Goal: Communication & Community: Answer question/provide support

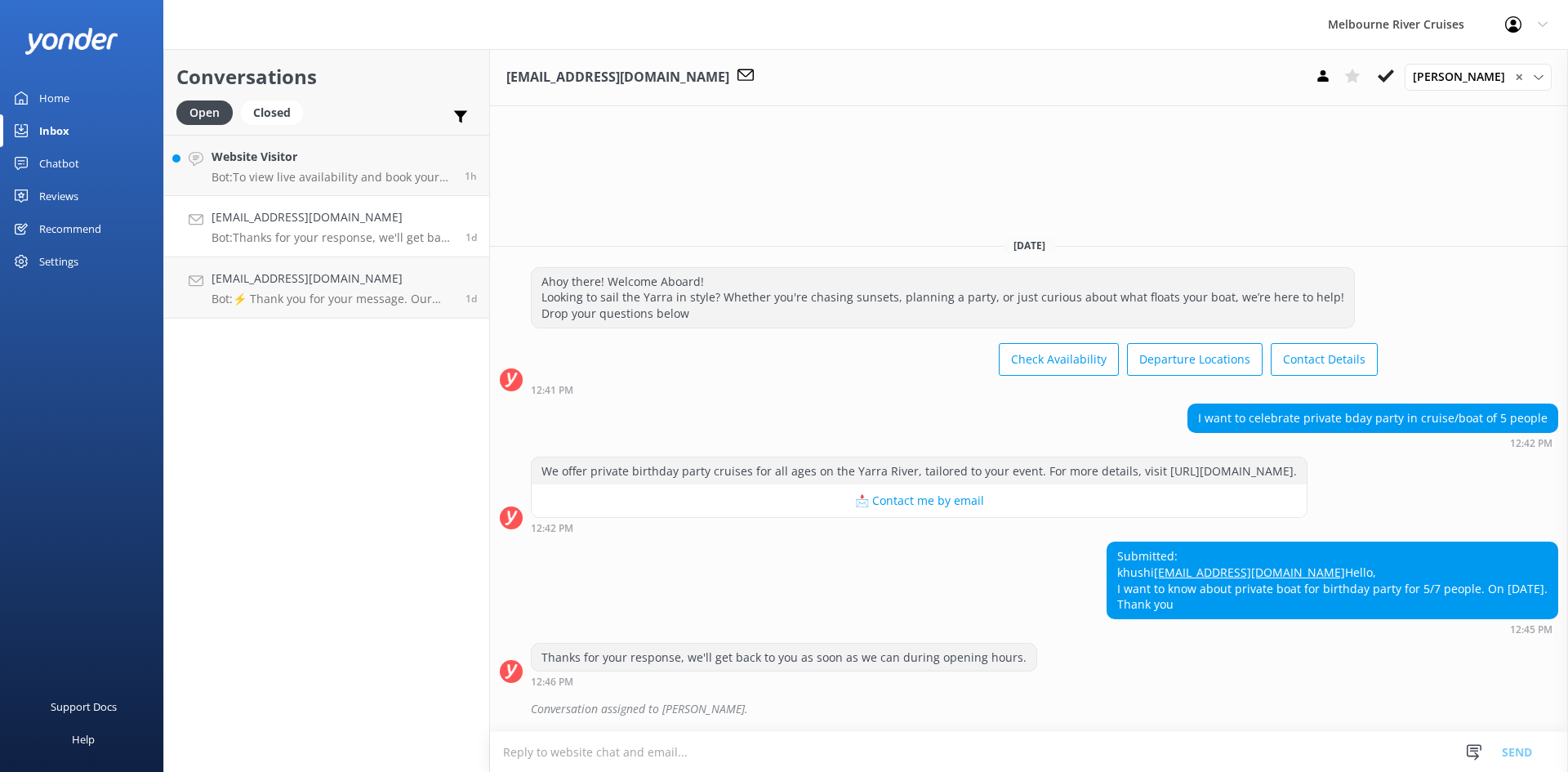
click at [288, 242] on p "Bot: Thanks for your response, we'll get back to you as soon as we can during o…" at bounding box center [332, 237] width 242 height 14
click at [662, 748] on textarea at bounding box center [1029, 752] width 1078 height 40
click at [622, 744] on textarea at bounding box center [1029, 752] width 1078 height 40
click at [362, 237] on p "Bot: Thanks for your response, we'll get back to you as soon as we can during o…" at bounding box center [332, 237] width 242 height 14
click at [615, 752] on textarea at bounding box center [1029, 752] width 1078 height 40
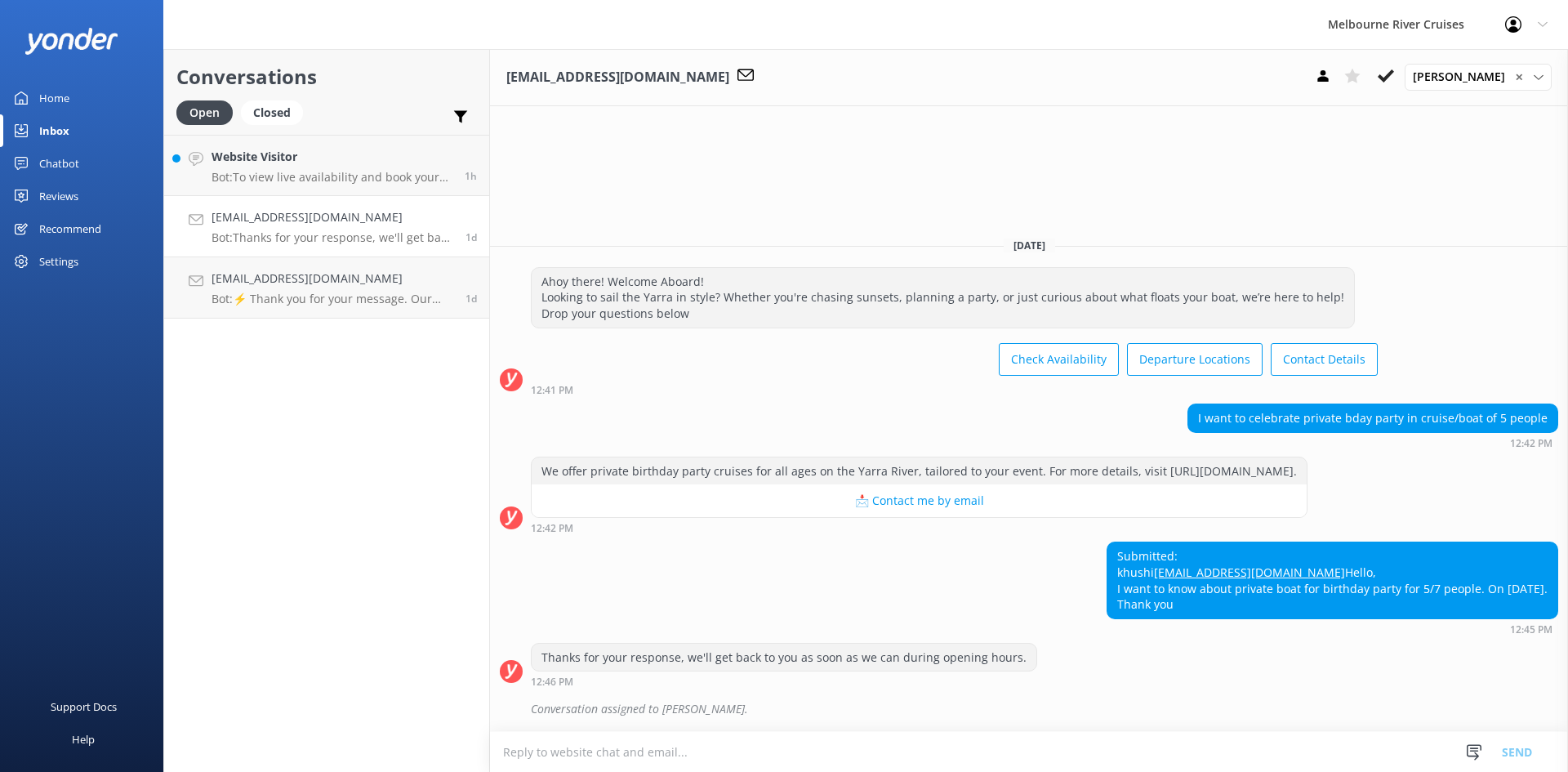
paste textarea "Hi, I’ve sent the information about our packages to your email. :) Please feel …"
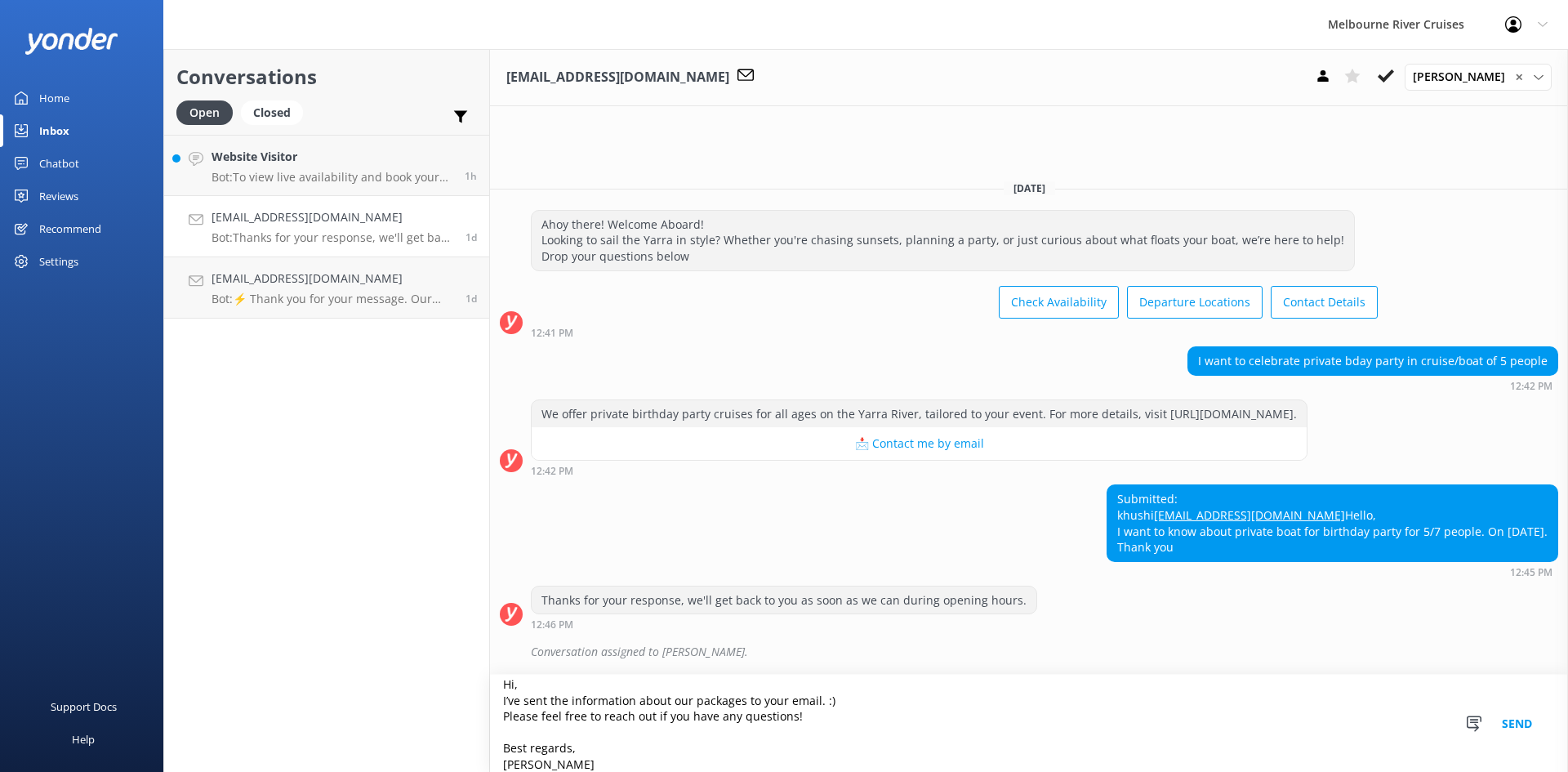
click at [514, 685] on textarea "Hi, I’ve sent the information about our packages to your email. :) Please feel …" at bounding box center [1029, 722] width 1078 height 97
click at [513, 684] on textarea "HiKhushi, I’ve sent the information about our packages to your email. :) Please…" at bounding box center [1029, 722] width 1078 height 97
click at [577, 686] on textarea "Hi [PERSON_NAME], I’ve sent the information about our packages to your email. :…" at bounding box center [1029, 722] width 1078 height 97
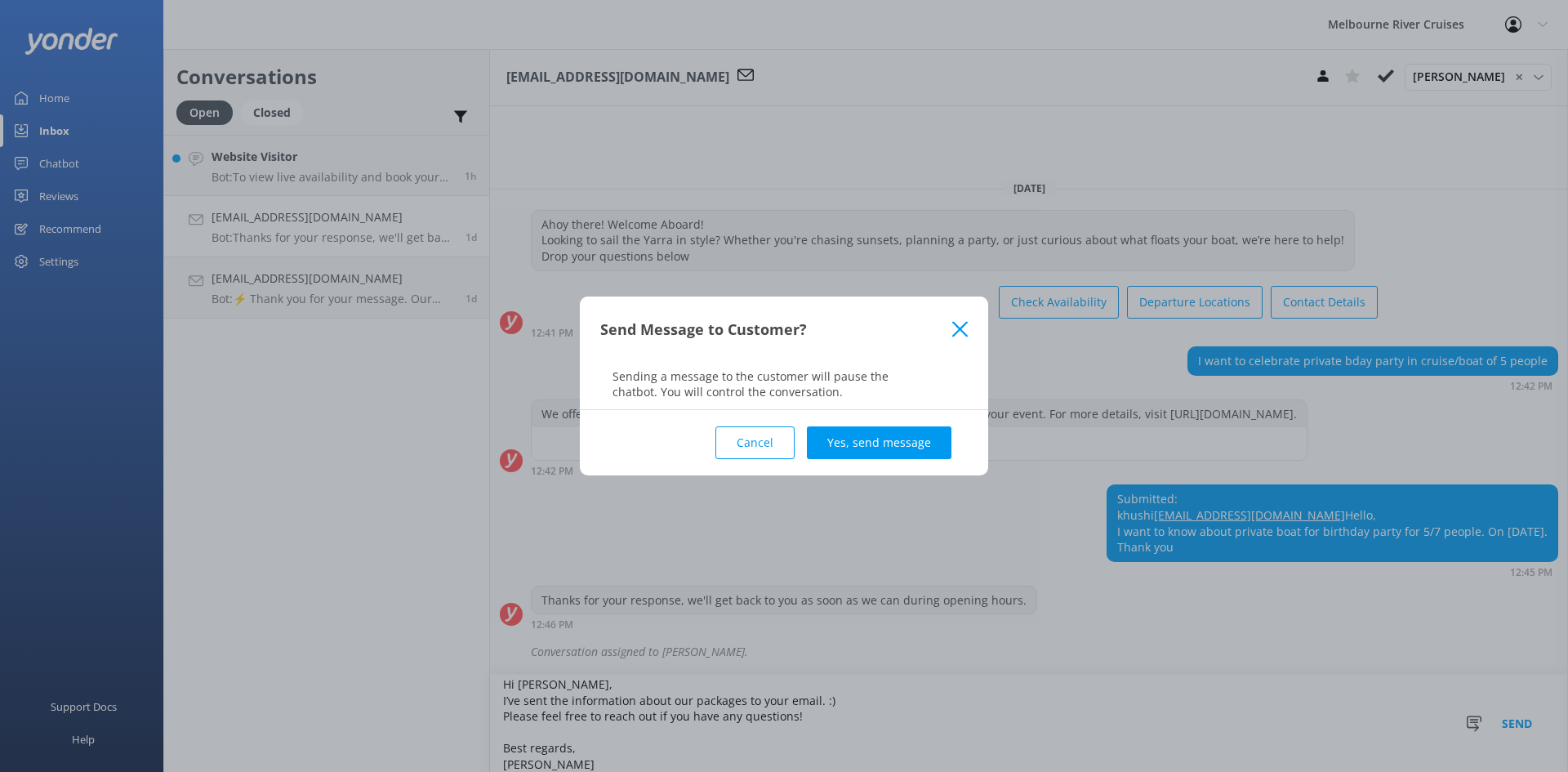
type textarea "Hi [PERSON_NAME], I’ve sent the information about our packages to your email. :…"
click at [961, 332] on use at bounding box center [959, 328] width 15 height 15
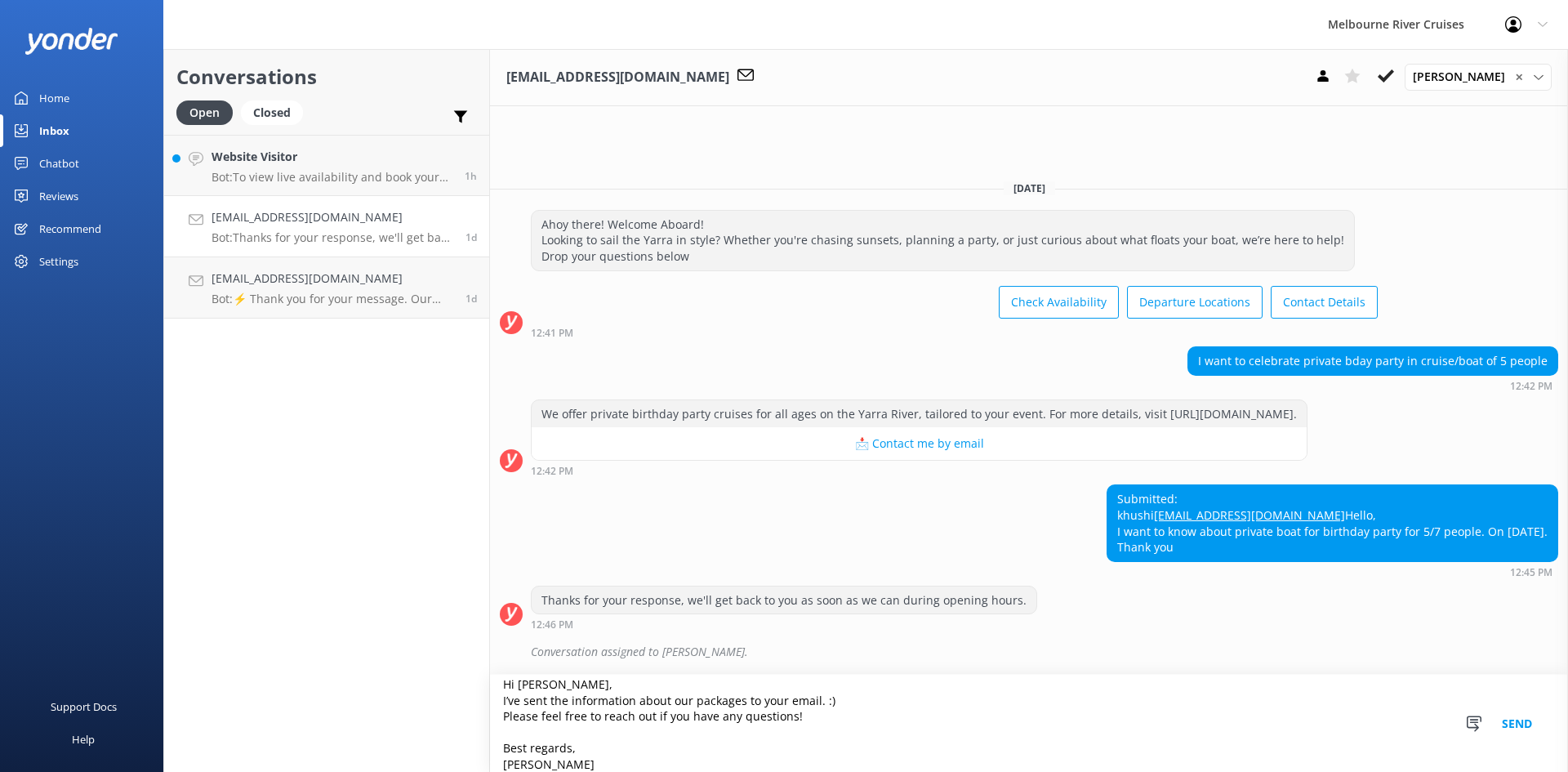
click at [1515, 721] on button "Send" at bounding box center [1517, 722] width 61 height 97
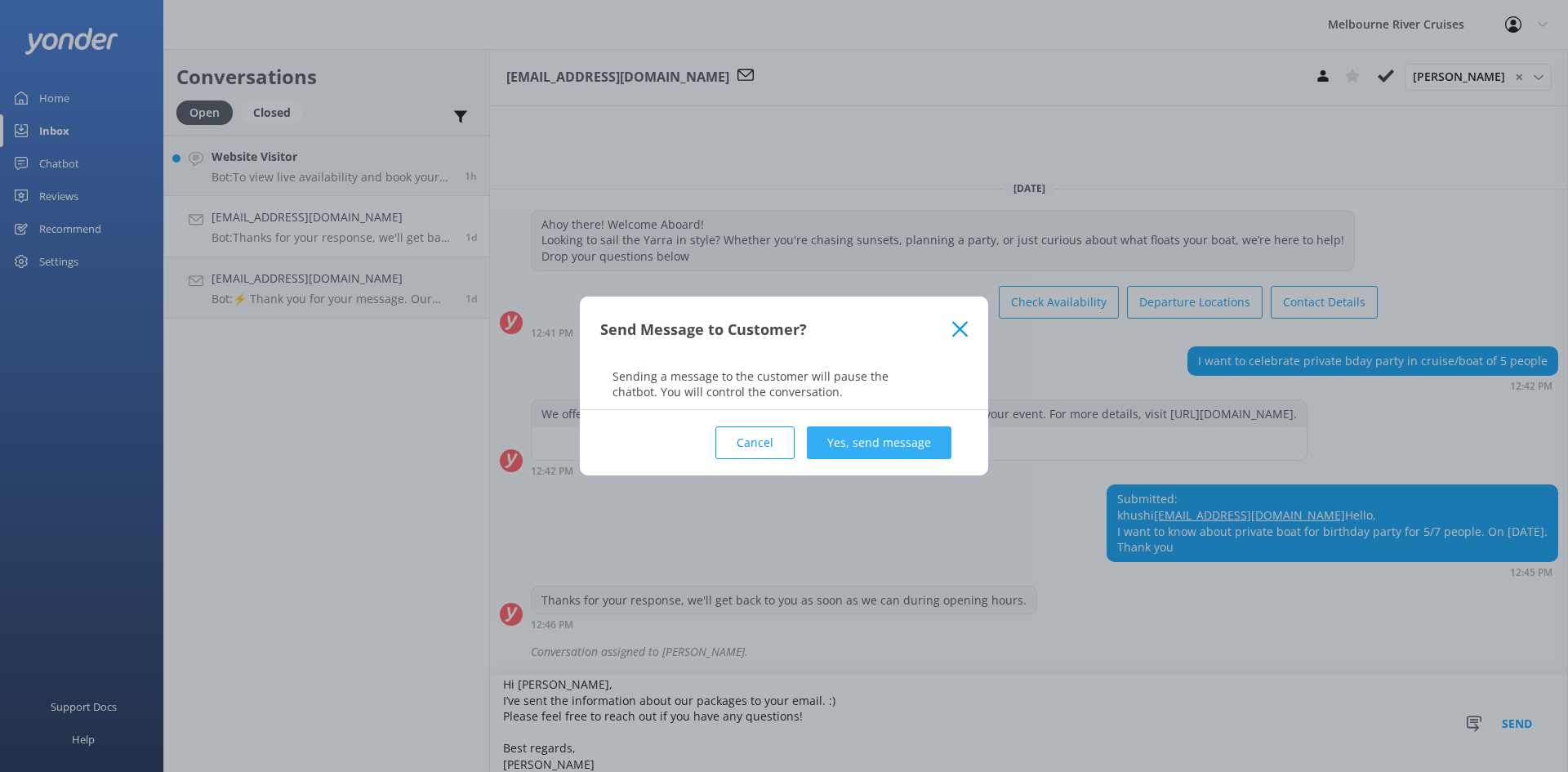
click at [862, 449] on button "Yes, send message" at bounding box center [880, 442] width 145 height 33
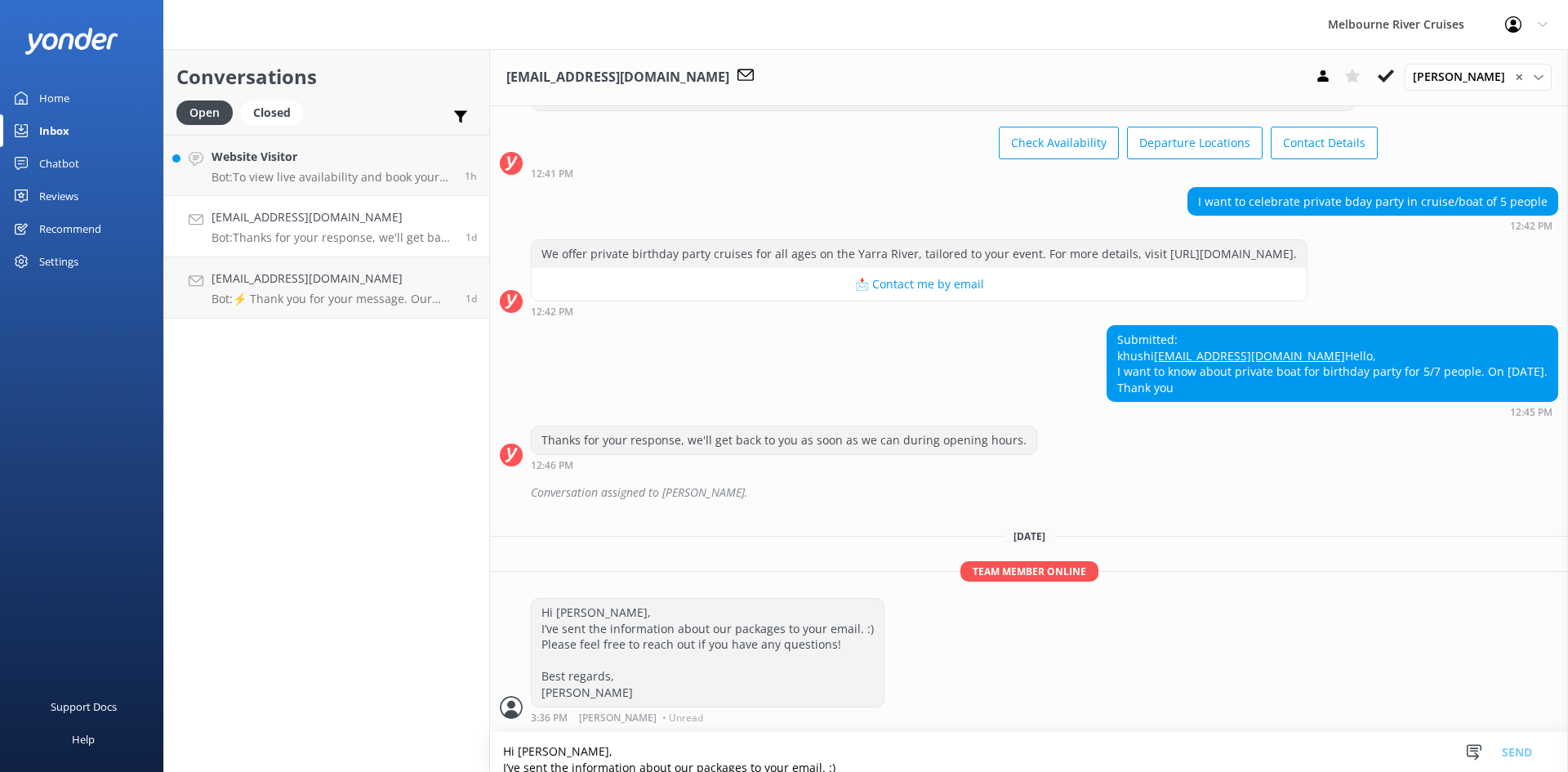
scroll to position [146, 0]
click at [1390, 83] on icon at bounding box center [1385, 76] width 16 height 16
